Goal: Information Seeking & Learning: Learn about a topic

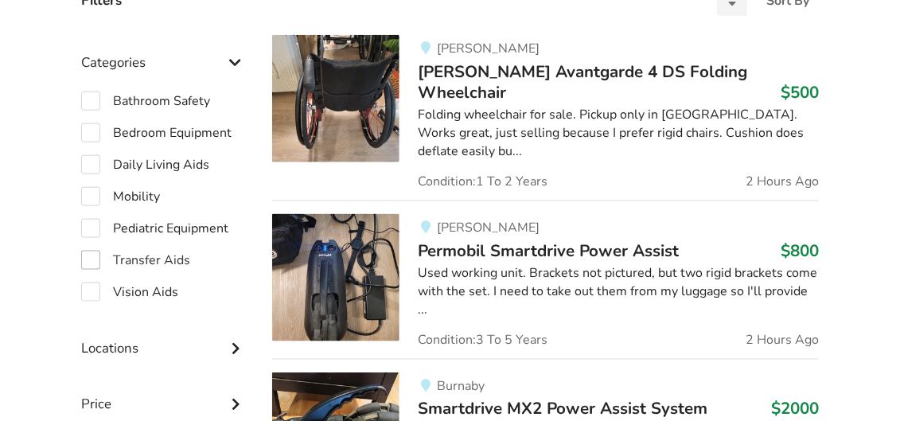
scroll to position [426, 0]
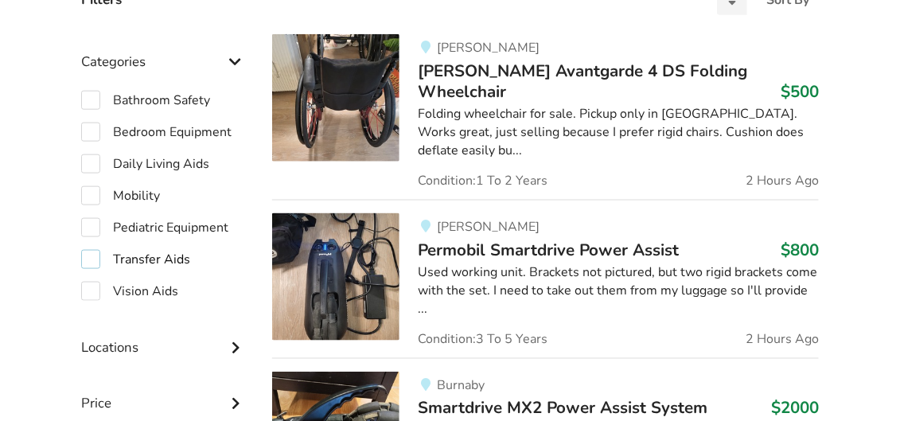
click at [88, 256] on label "Transfer Aids" at bounding box center [135, 259] width 109 height 19
checkbox input "true"
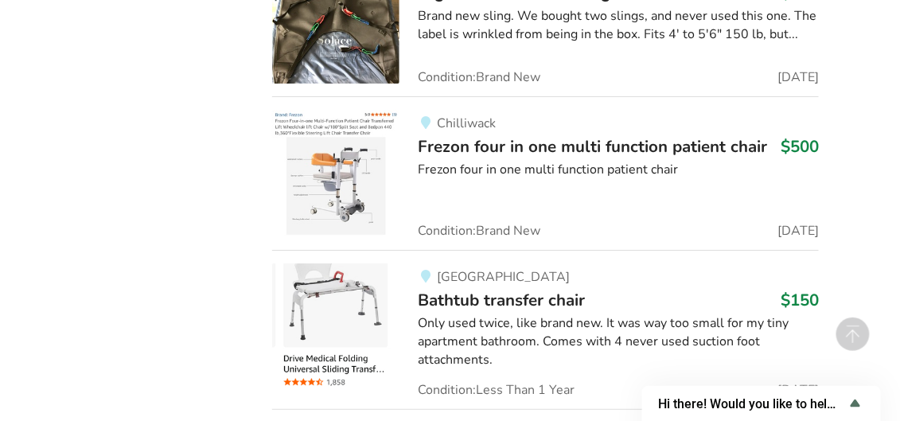
scroll to position [3231, 0]
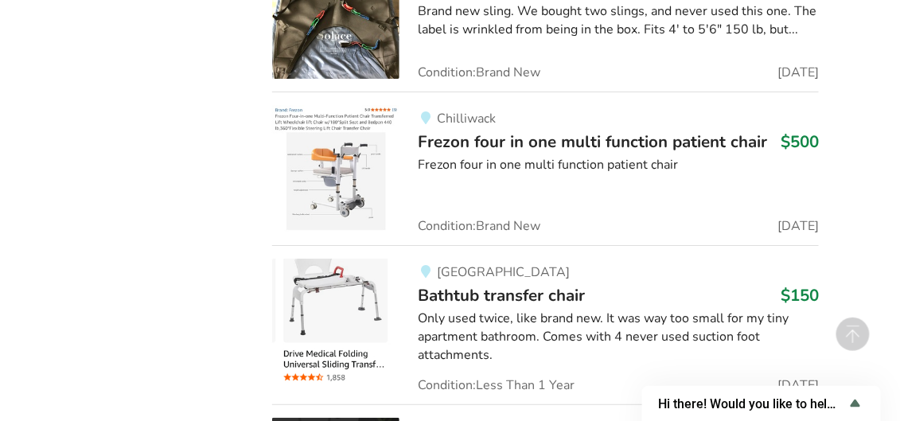
click at [339, 156] on img at bounding box center [335, 168] width 127 height 127
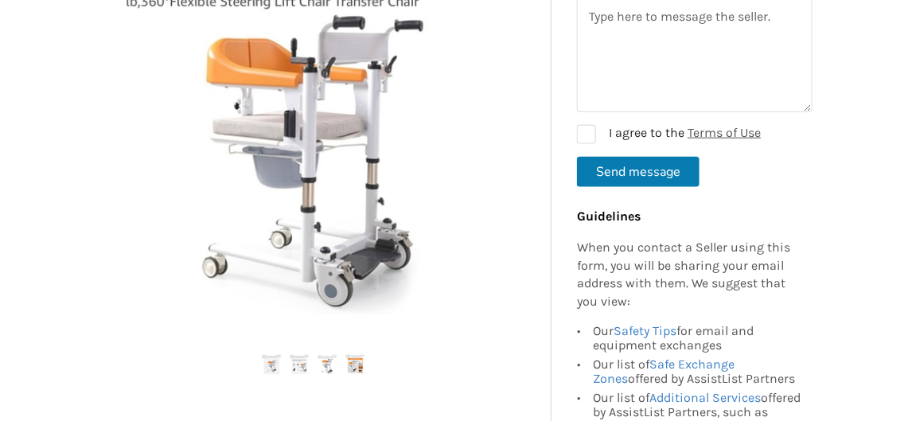
scroll to position [371, 0]
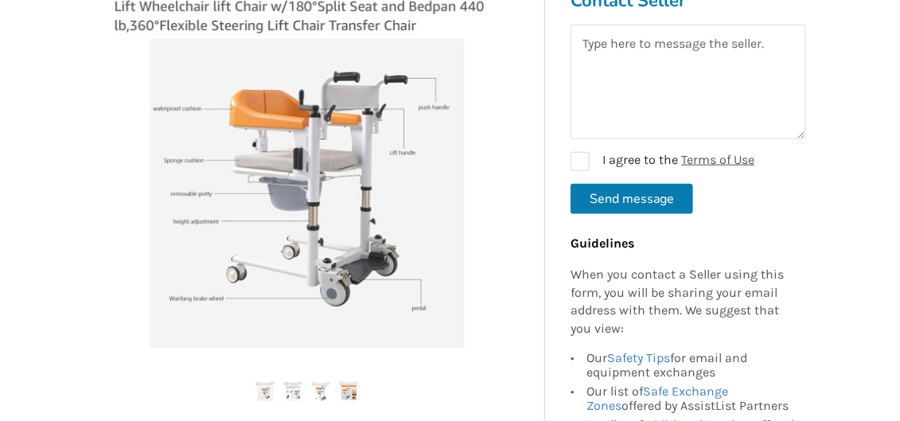
click at [331, 277] on img at bounding box center [306, 153] width 403 height 403
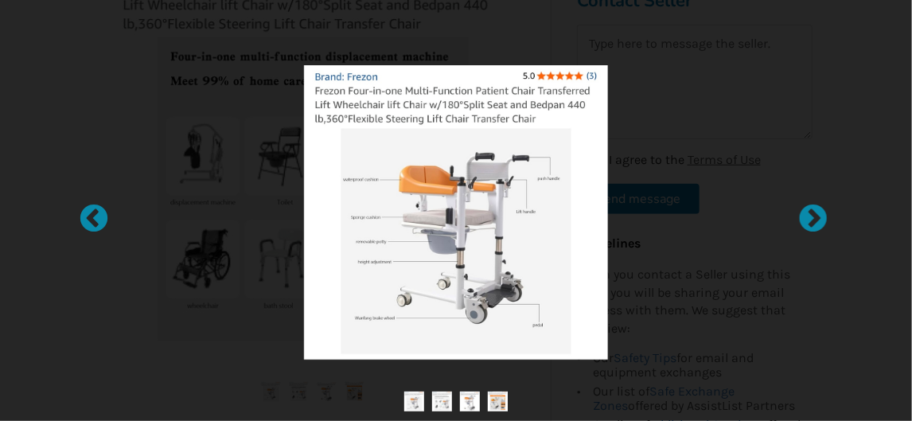
click at [469, 406] on img at bounding box center [470, 401] width 20 height 20
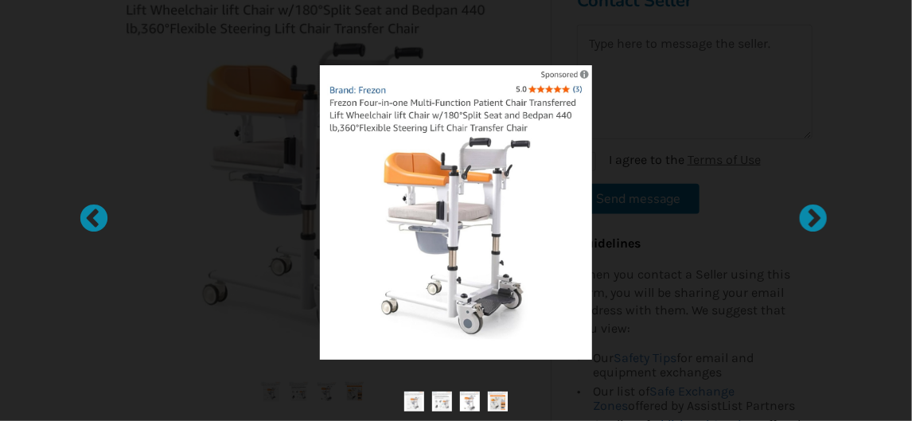
click at [451, 407] on img at bounding box center [442, 401] width 20 height 20
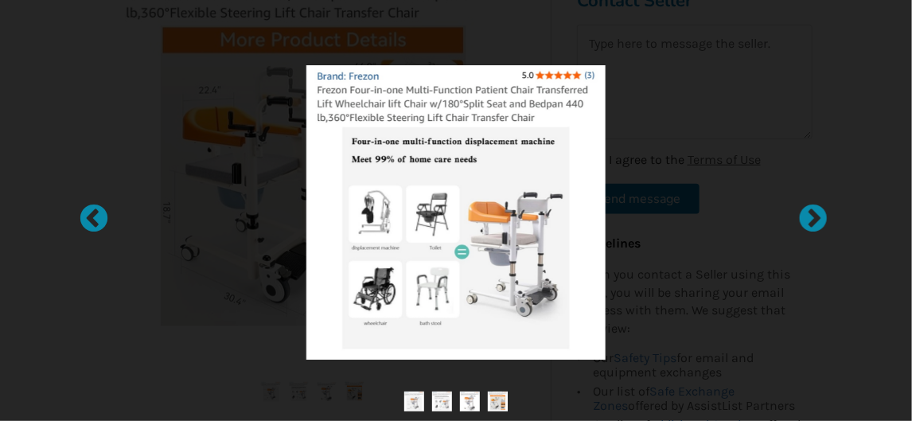
click at [411, 403] on img at bounding box center [414, 401] width 20 height 20
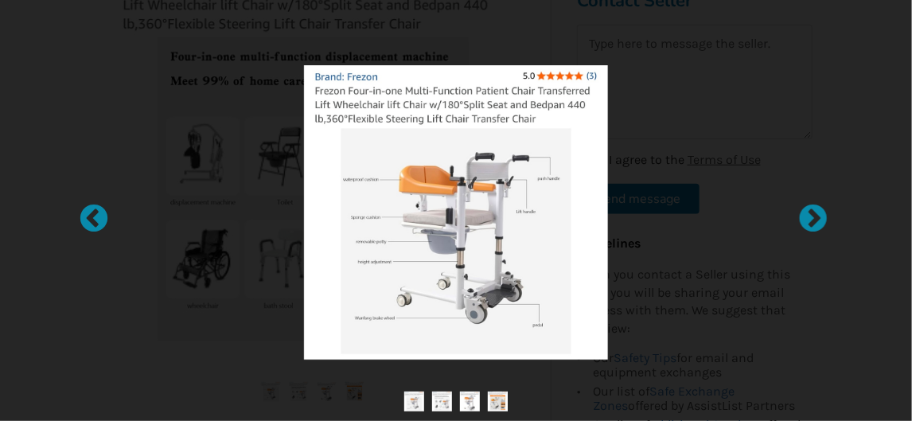
click at [462, 397] on img at bounding box center [470, 401] width 20 height 20
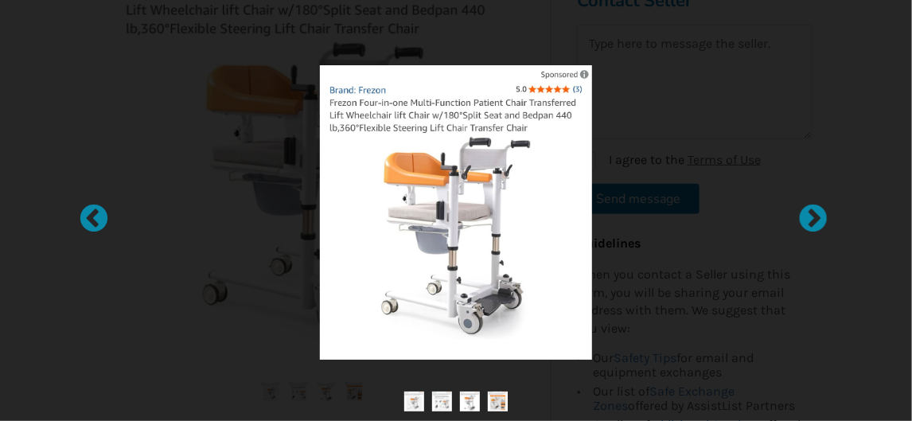
click at [493, 401] on img at bounding box center [498, 401] width 20 height 20
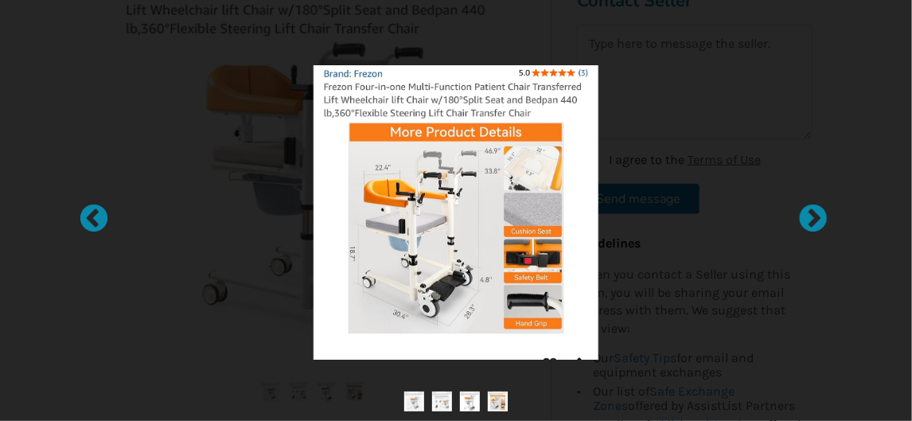
click at [580, 72] on img at bounding box center [455, 212] width 285 height 294
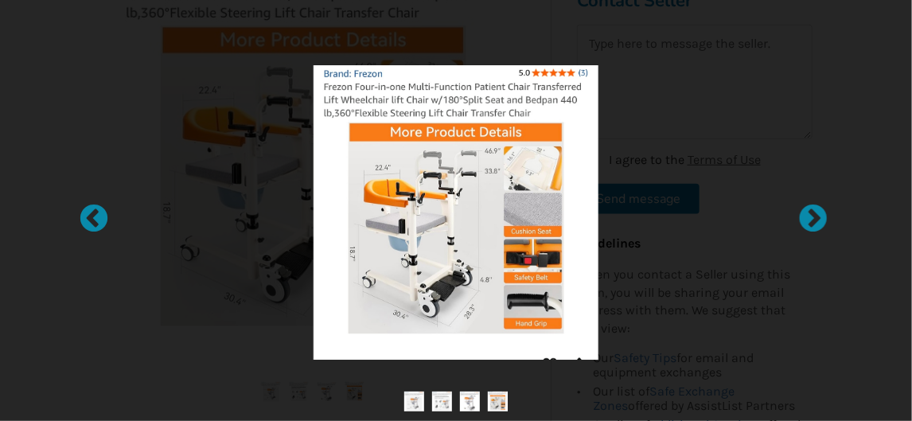
click at [263, 255] on div at bounding box center [456, 212] width 590 height 294
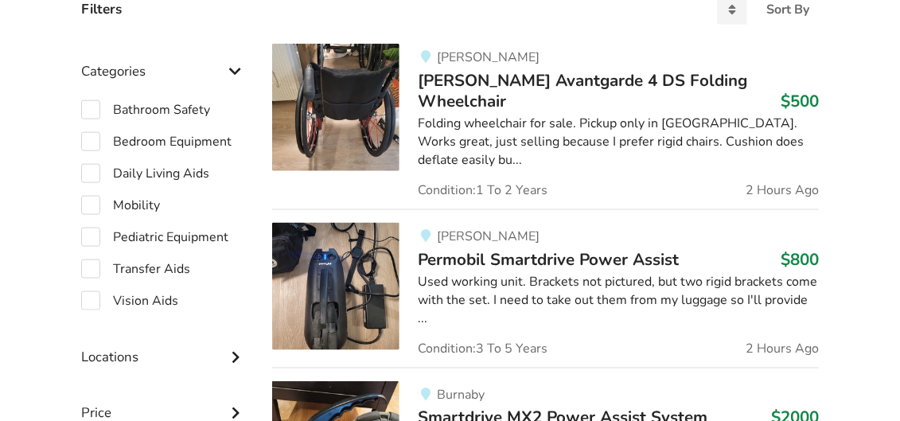
scroll to position [426, 0]
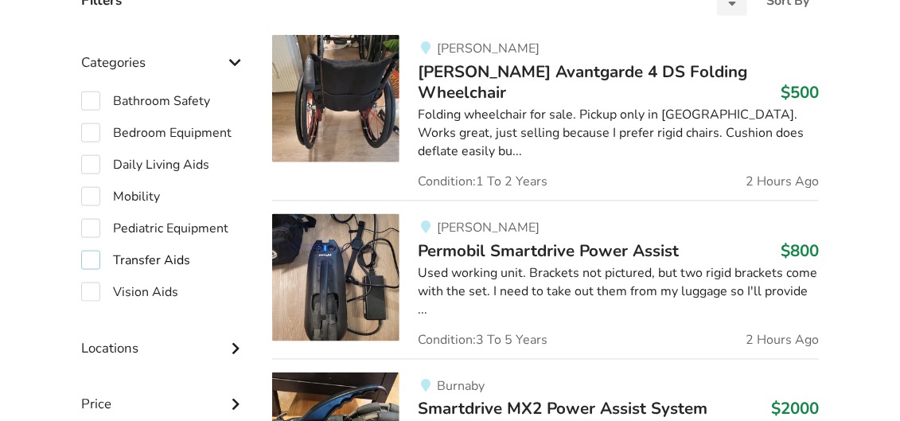
click at [88, 256] on label "Transfer Aids" at bounding box center [135, 260] width 109 height 19
checkbox input "true"
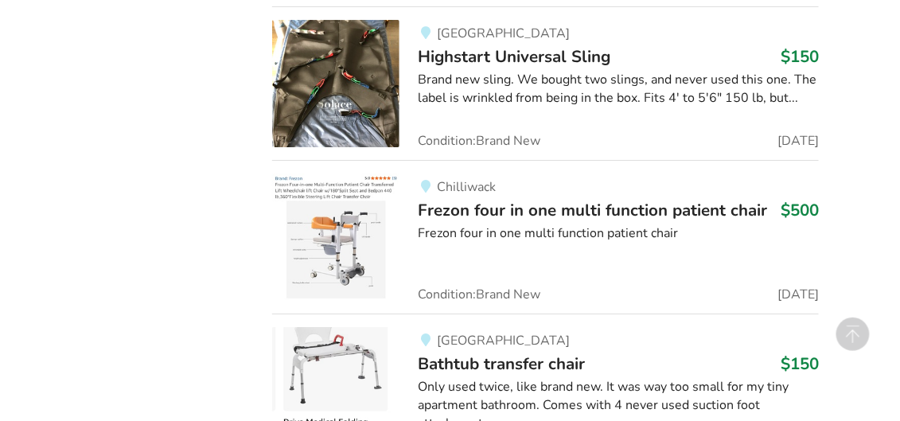
scroll to position [3178, 0]
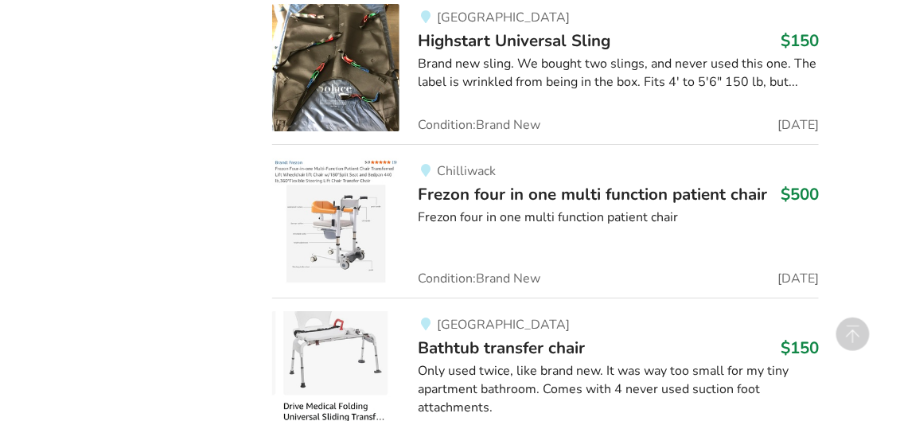
click at [321, 205] on img at bounding box center [335, 221] width 127 height 127
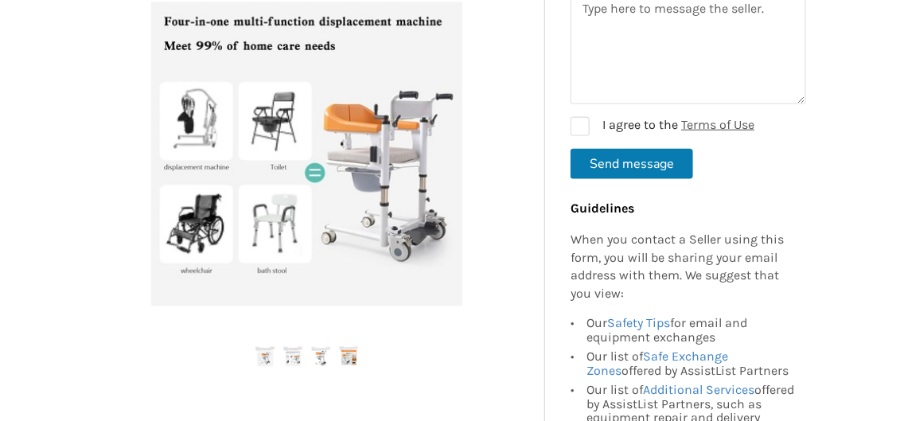
scroll to position [398, 0]
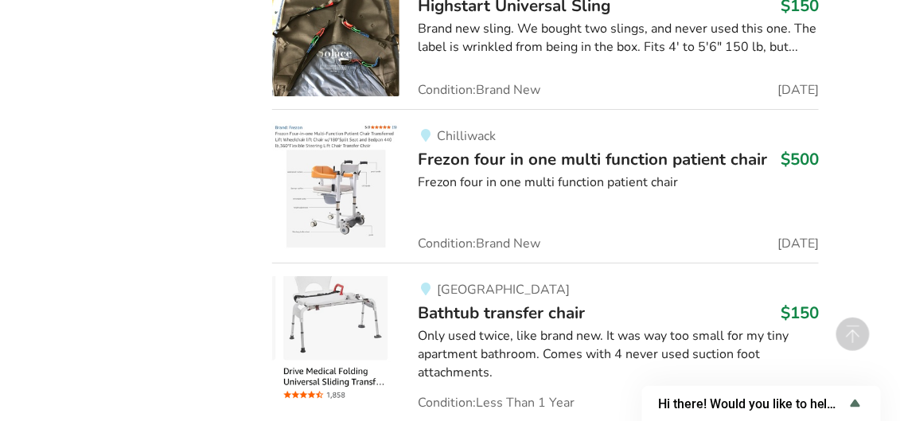
scroll to position [3199, 0]
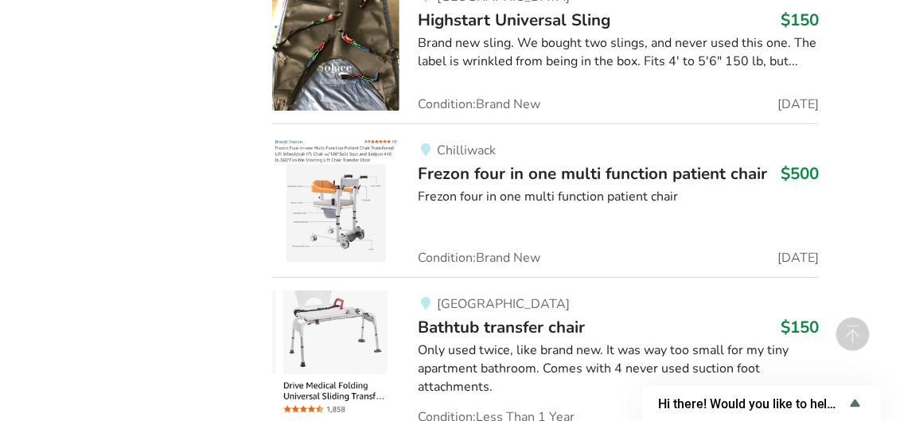
click at [447, 162] on span "Frezon four in one multi function patient chair" at bounding box center [592, 173] width 349 height 22
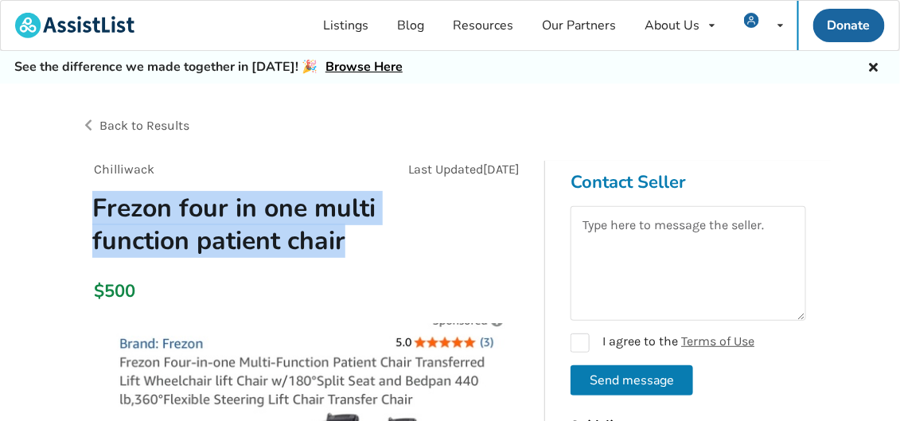
drag, startPoint x: 80, startPoint y: 197, endPoint x: 335, endPoint y: 235, distance: 258.2
click at [356, 245] on h1 "Frezon four in one multi function patient chair" at bounding box center [235, 224] width 310 height 65
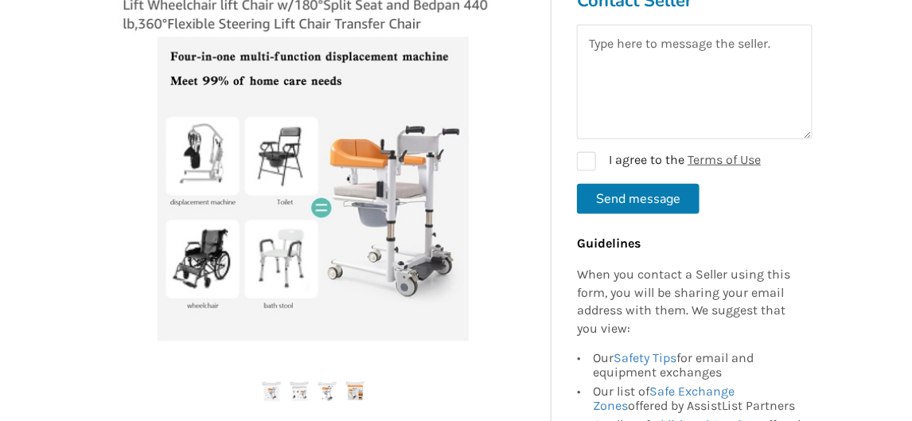
scroll to position [398, 0]
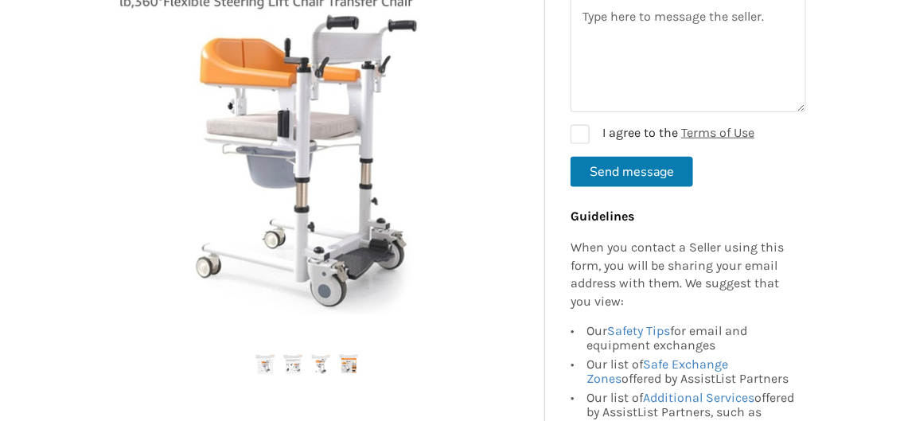
click at [312, 160] on img at bounding box center [306, 126] width 403 height 403
